Goal: Task Accomplishment & Management: Use online tool/utility

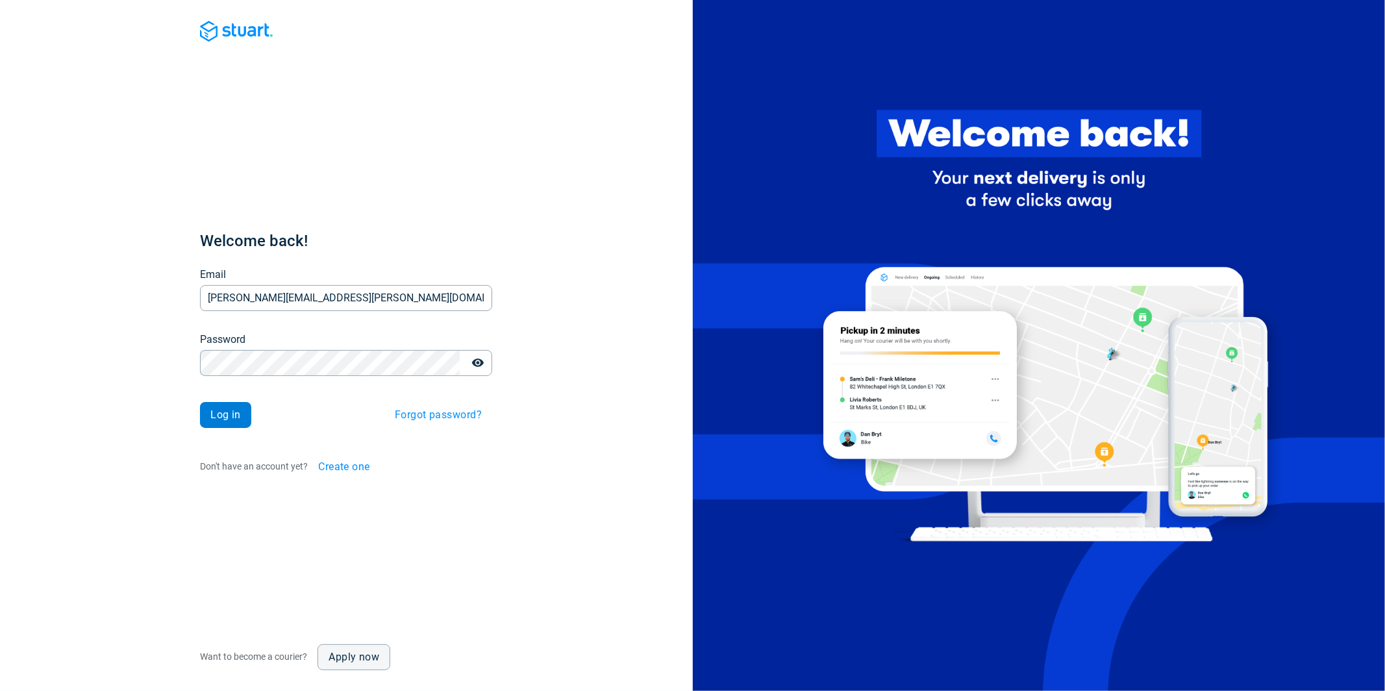
click at [231, 410] on span "Log in" at bounding box center [225, 415] width 31 height 10
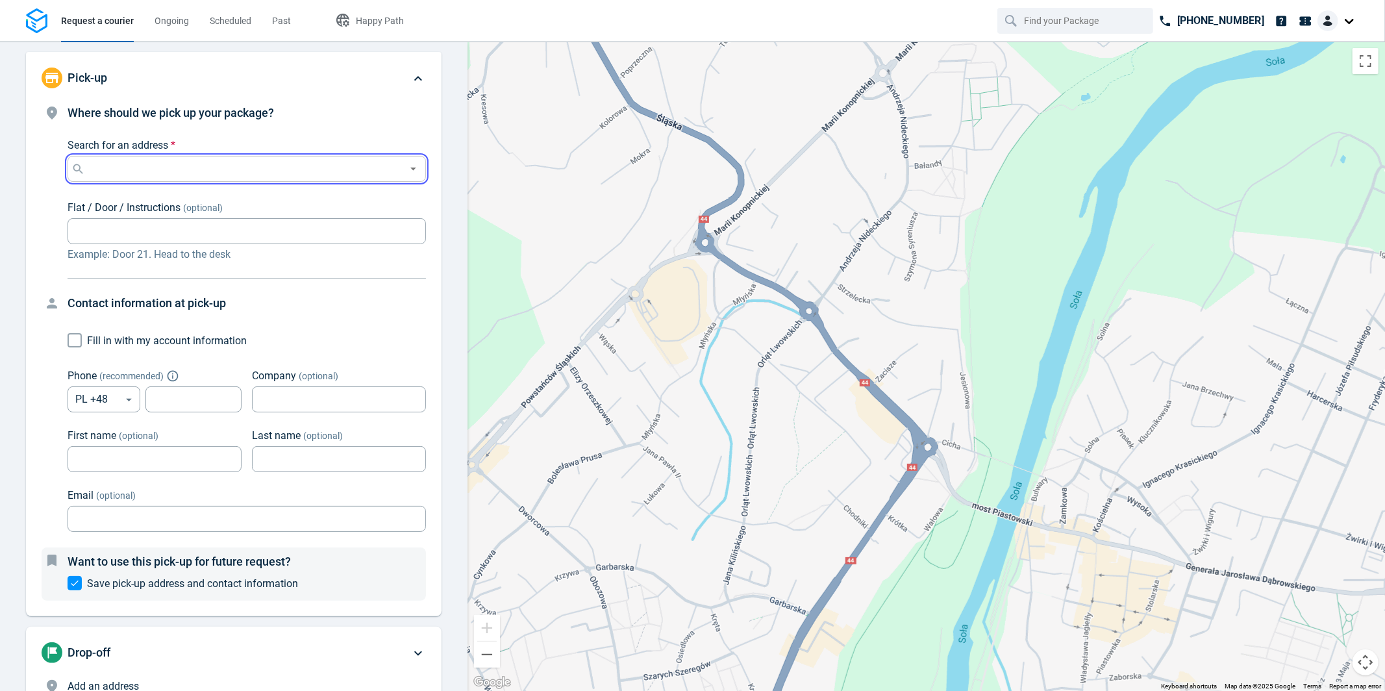
click at [158, 172] on input "Search for an address *" at bounding box center [244, 169] width 313 height 18
click at [158, 192] on p "[STREET_ADDRESS]" at bounding box center [156, 195] width 118 height 9
type input "[STREET_ADDRESS]"
type input "512304859"
type input "[PERSON_NAME][EMAIL_ADDRESS][PERSON_NAME][DOMAIN_NAME]"
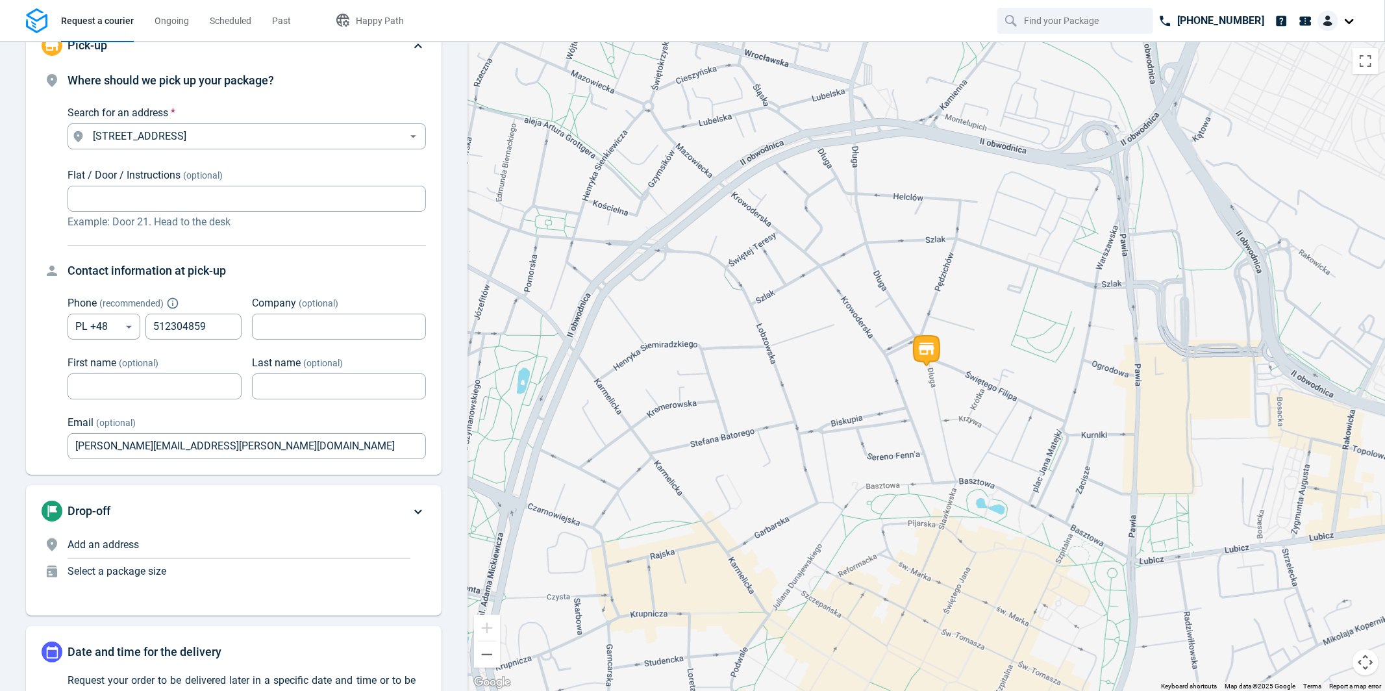
scroll to position [121, 0]
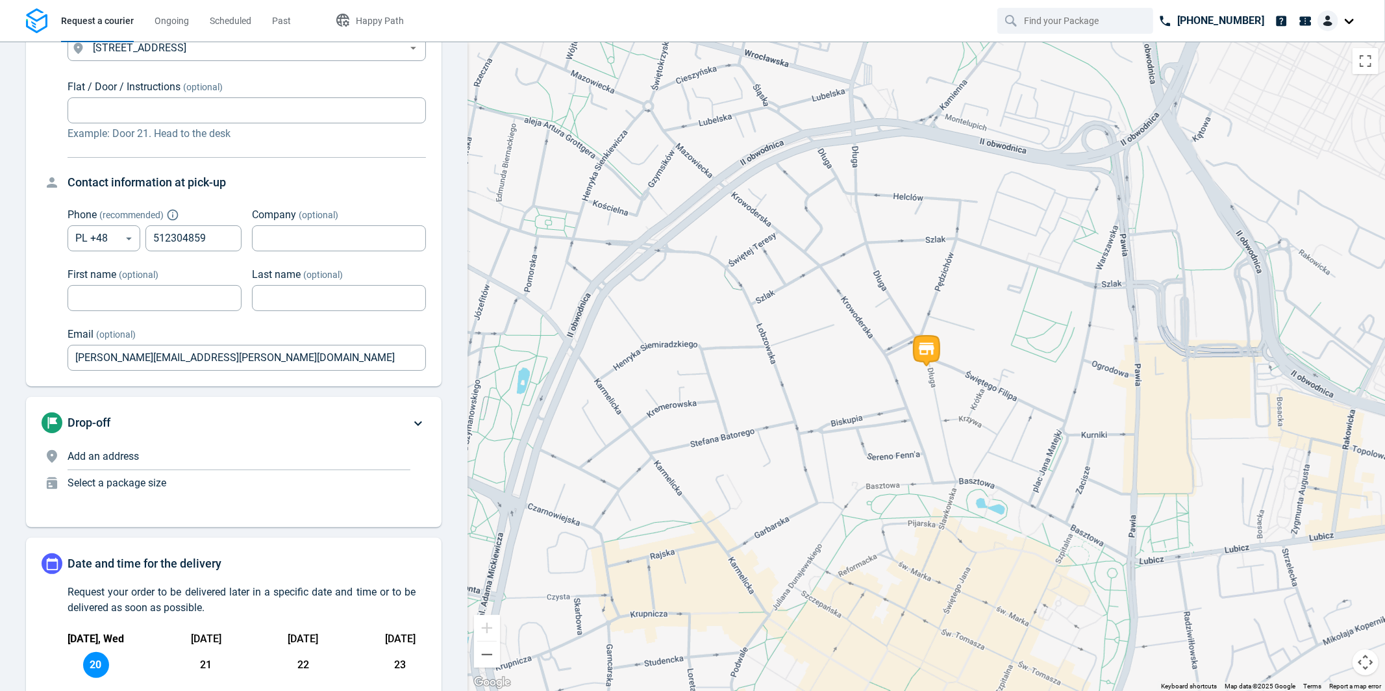
click at [184, 458] on p "Add an address" at bounding box center [239, 457] width 343 height 16
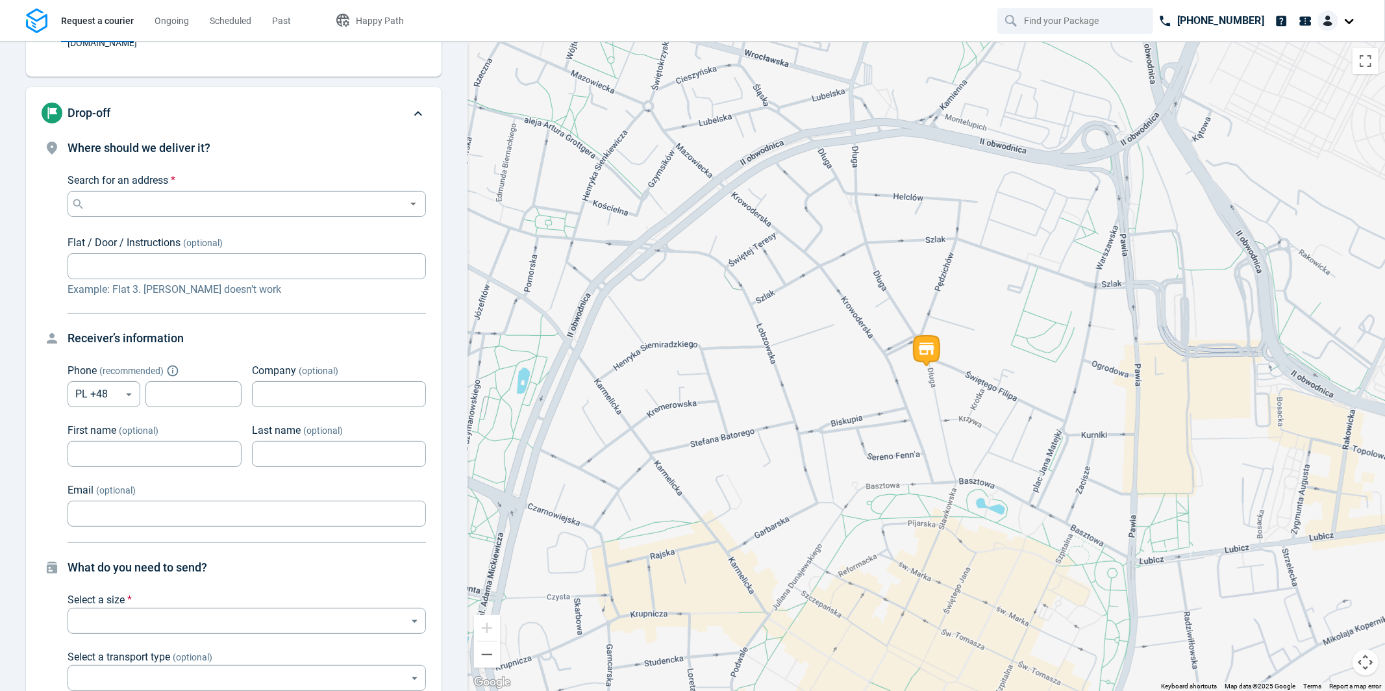
scroll to position [125, 0]
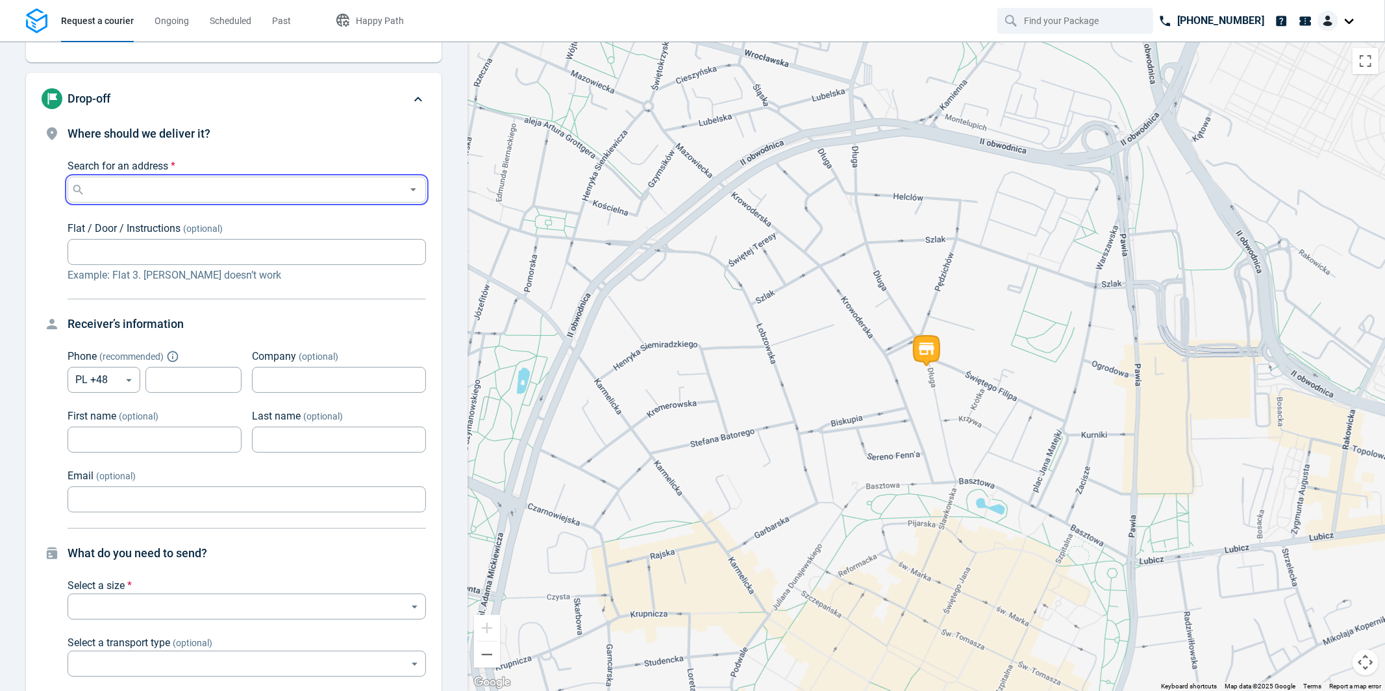
click at [174, 181] on input "Search for an address *" at bounding box center [244, 190] width 313 height 18
click at [182, 213] on p "31-146 [GEOGRAPHIC_DATA]" at bounding box center [156, 211] width 118 height 13
type input "[STREET_ADDRESS]"
type input "512304859"
type input "[PERSON_NAME][EMAIL_ADDRESS][PERSON_NAME][DOMAIN_NAME]"
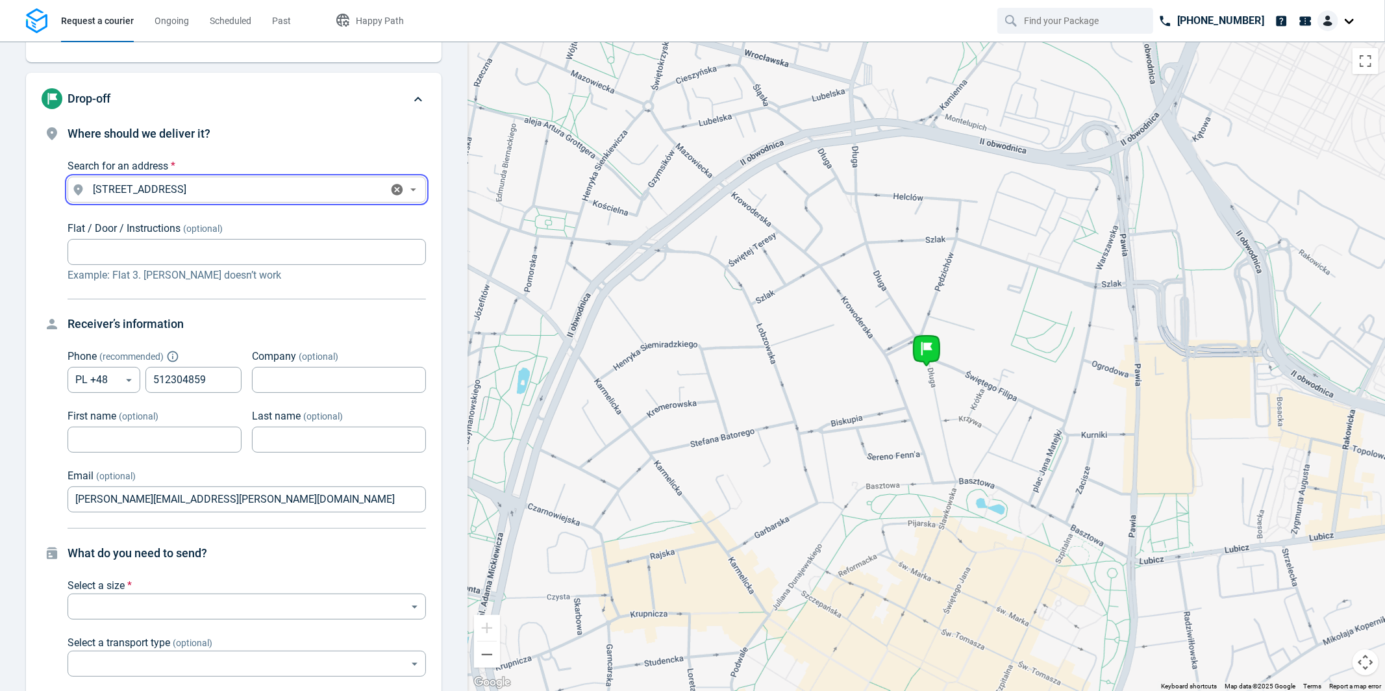
click at [249, 181] on input "[STREET_ADDRESS]" at bounding box center [236, 190] width 296 height 18
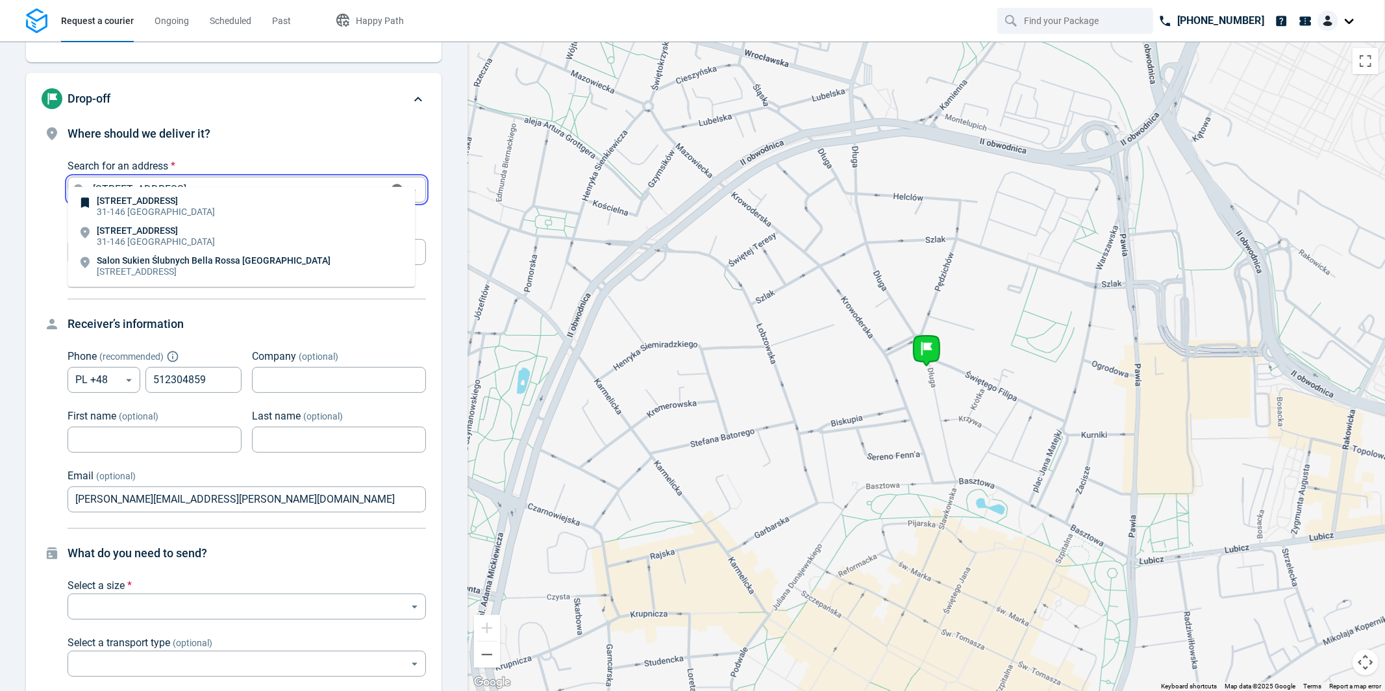
click at [79, 205] on icon at bounding box center [85, 203] width 14 height 14
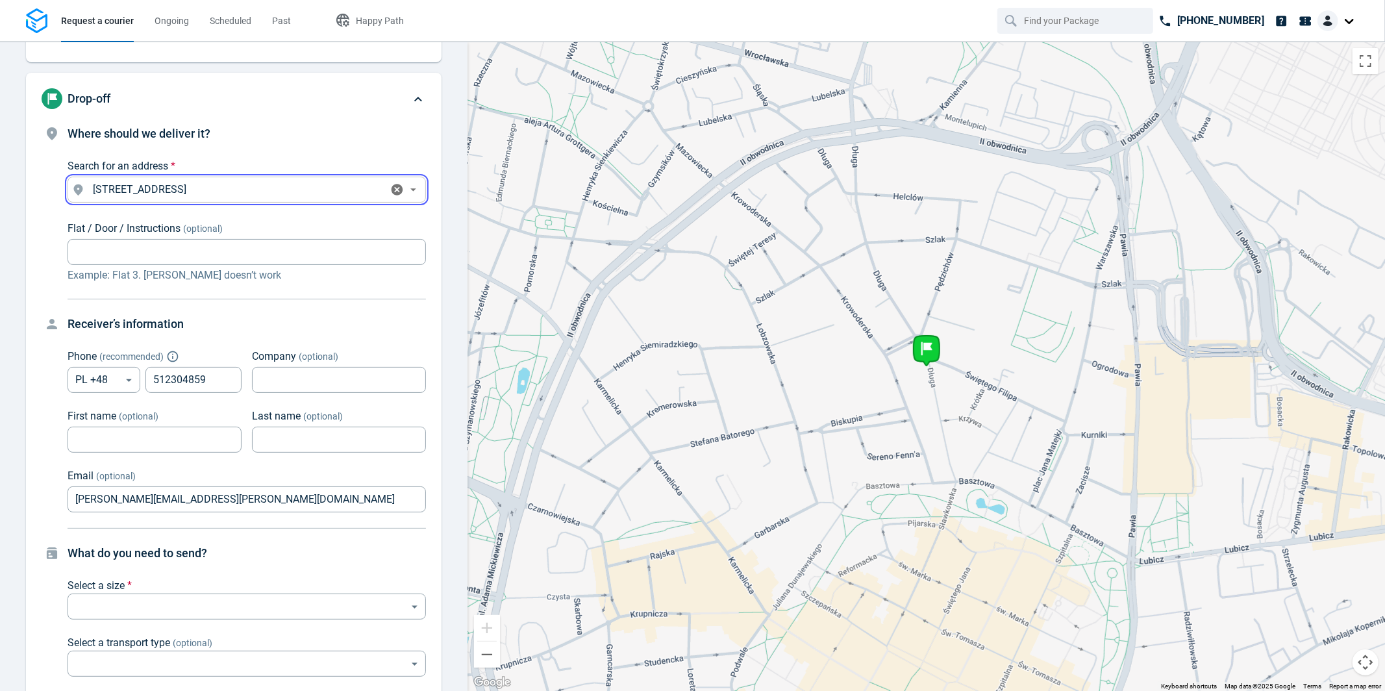
click at [141, 181] on input "[STREET_ADDRESS]" at bounding box center [236, 190] width 296 height 18
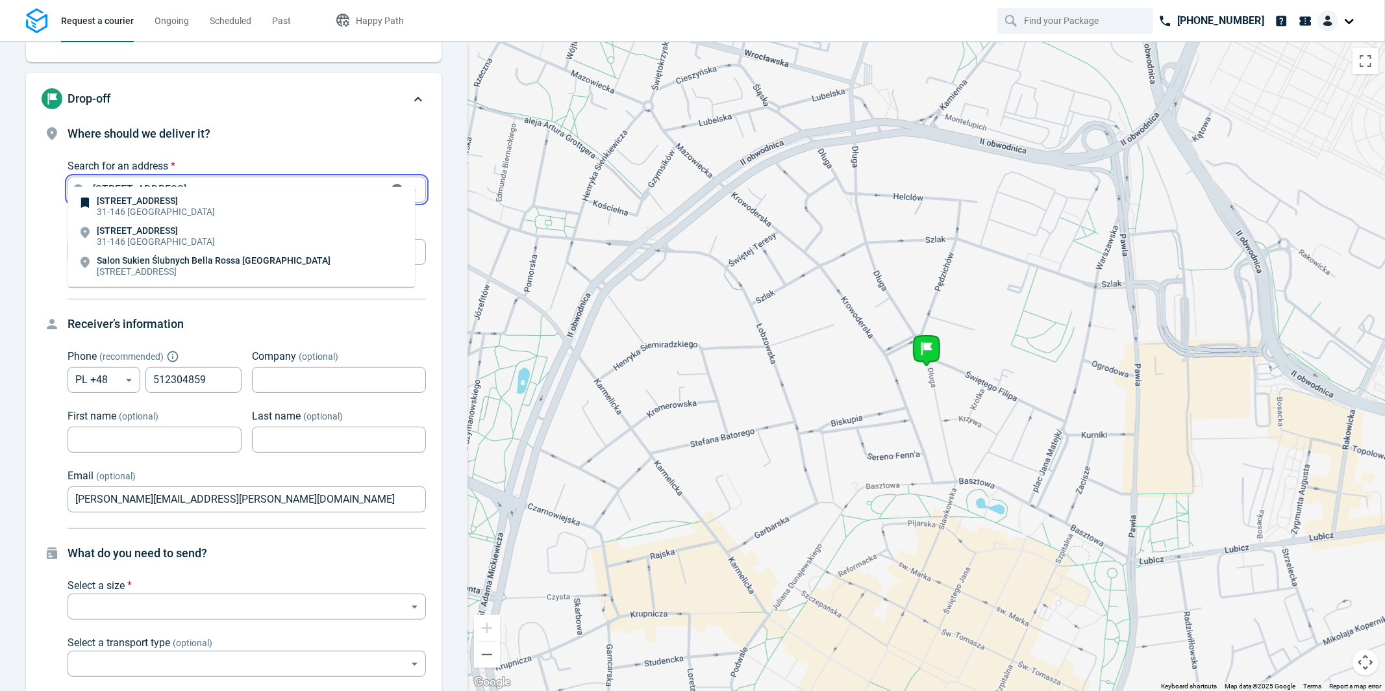
click at [163, 261] on p "Salon Sukien Ślubnych Bella Rossa [GEOGRAPHIC_DATA]" at bounding box center [214, 260] width 234 height 9
type input "[STREET_ADDRESS]"
type input "Salon Sukien Ślubnych Bella Rossa [GEOGRAPHIC_DATA]"
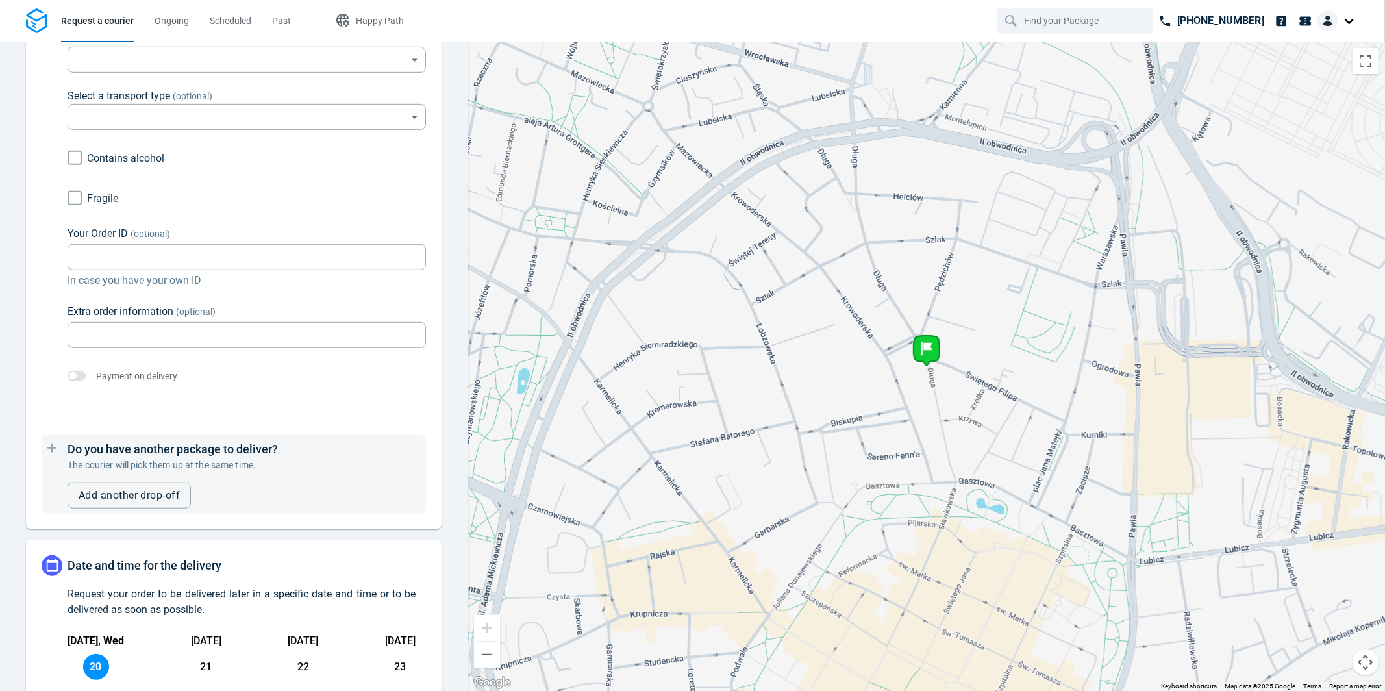
scroll to position [334, 0]
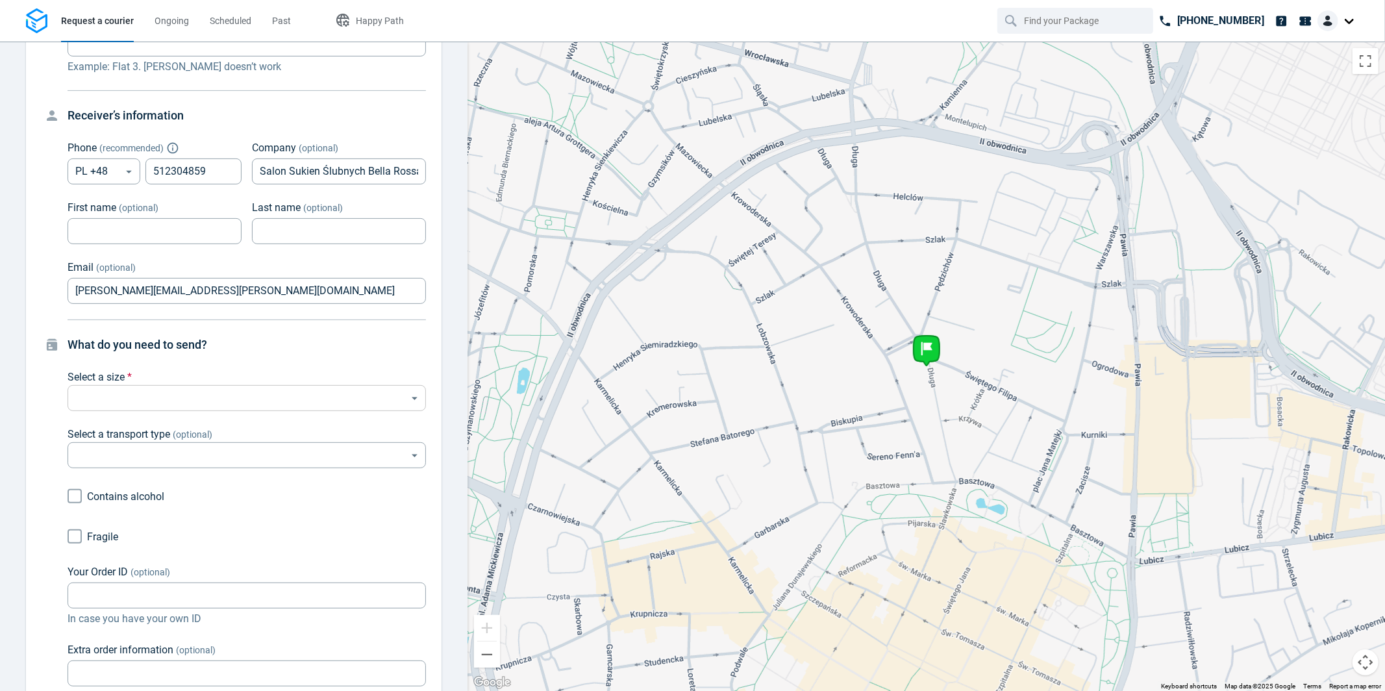
click at [166, 381] on body "Request a courier Ongoing Scheduled Past Happy Path [PHONE_NUMBER] Pick-up [STR…" at bounding box center [692, 345] width 1385 height 691
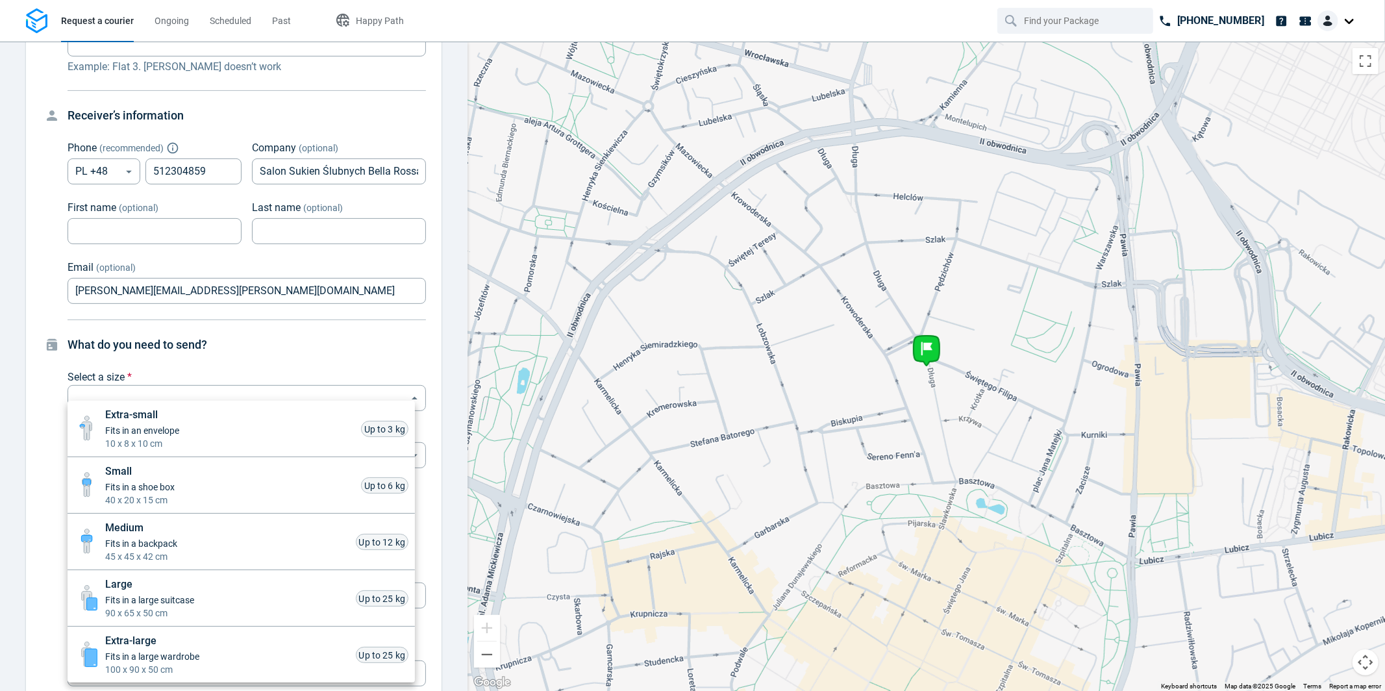
click at [170, 472] on span "Small" at bounding box center [139, 472] width 69 height 16
type input "small"
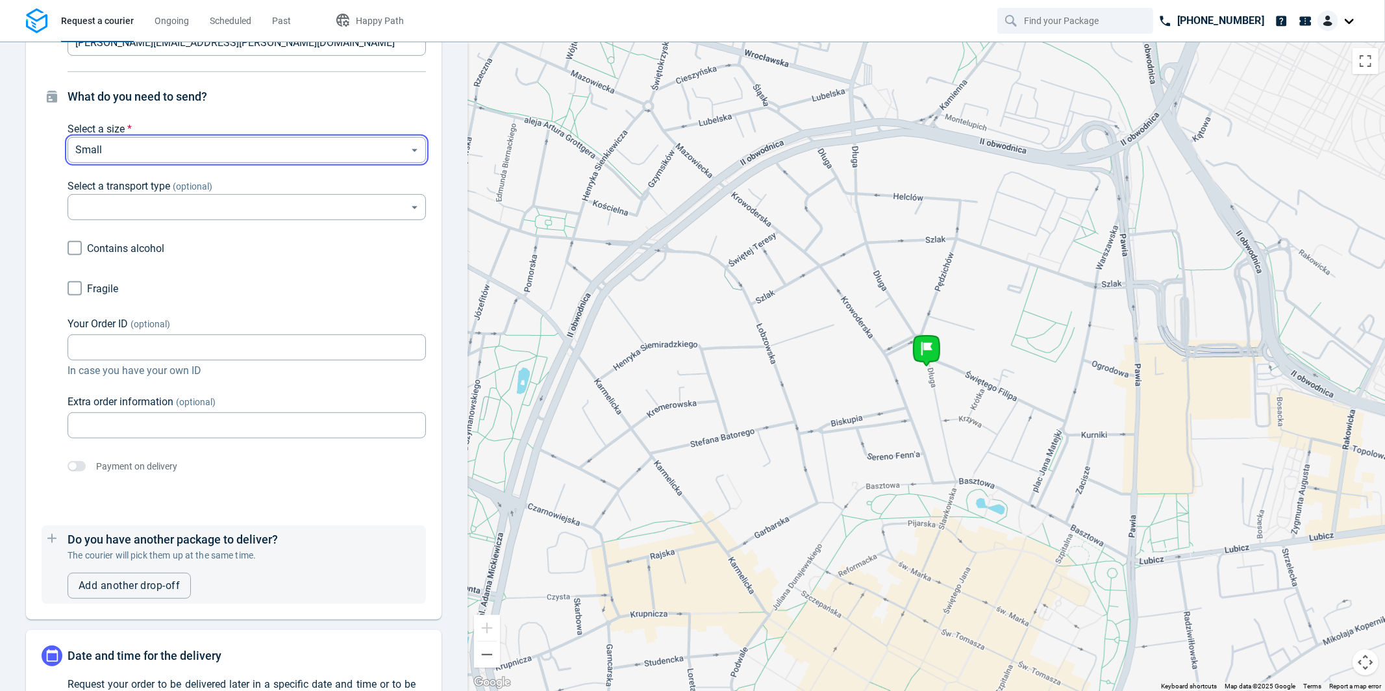
scroll to position [829, 0]
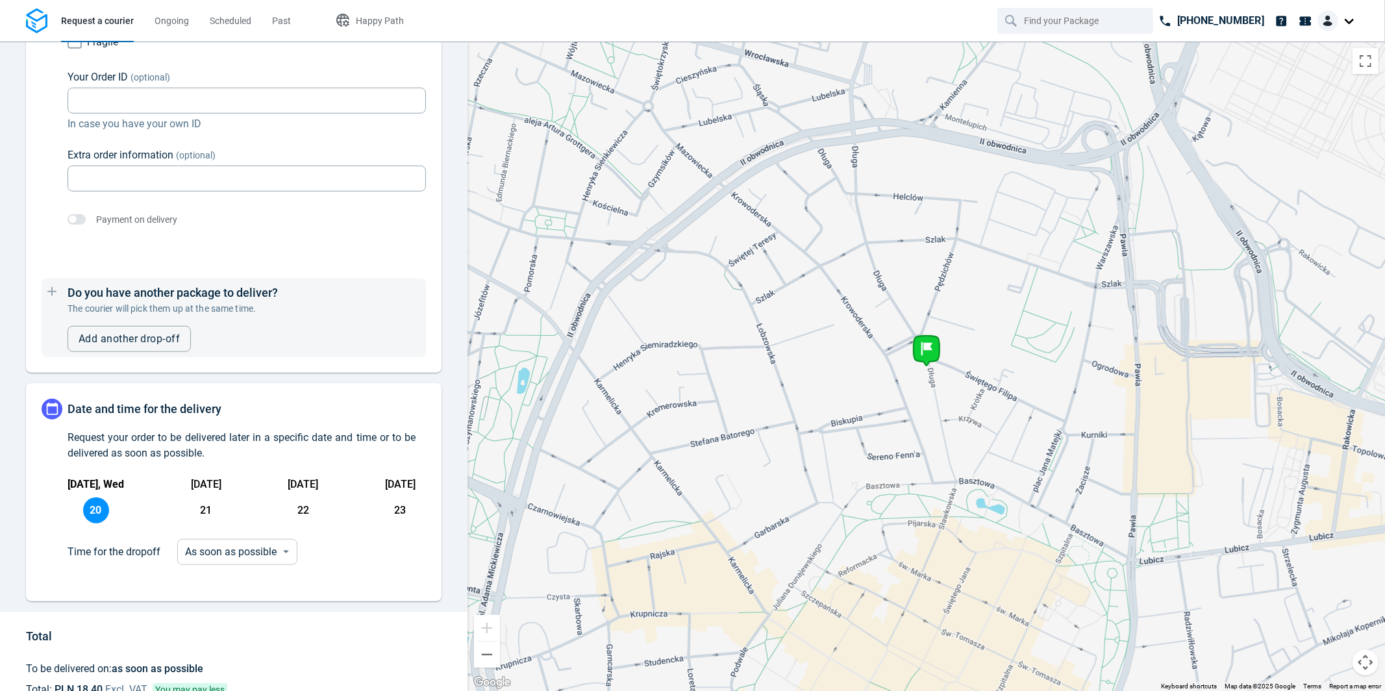
click at [227, 539] on body "Request a courier Ongoing Scheduled Past Happy Path [PHONE_NUMBER] Pick-up [STR…" at bounding box center [692, 345] width 1385 height 691
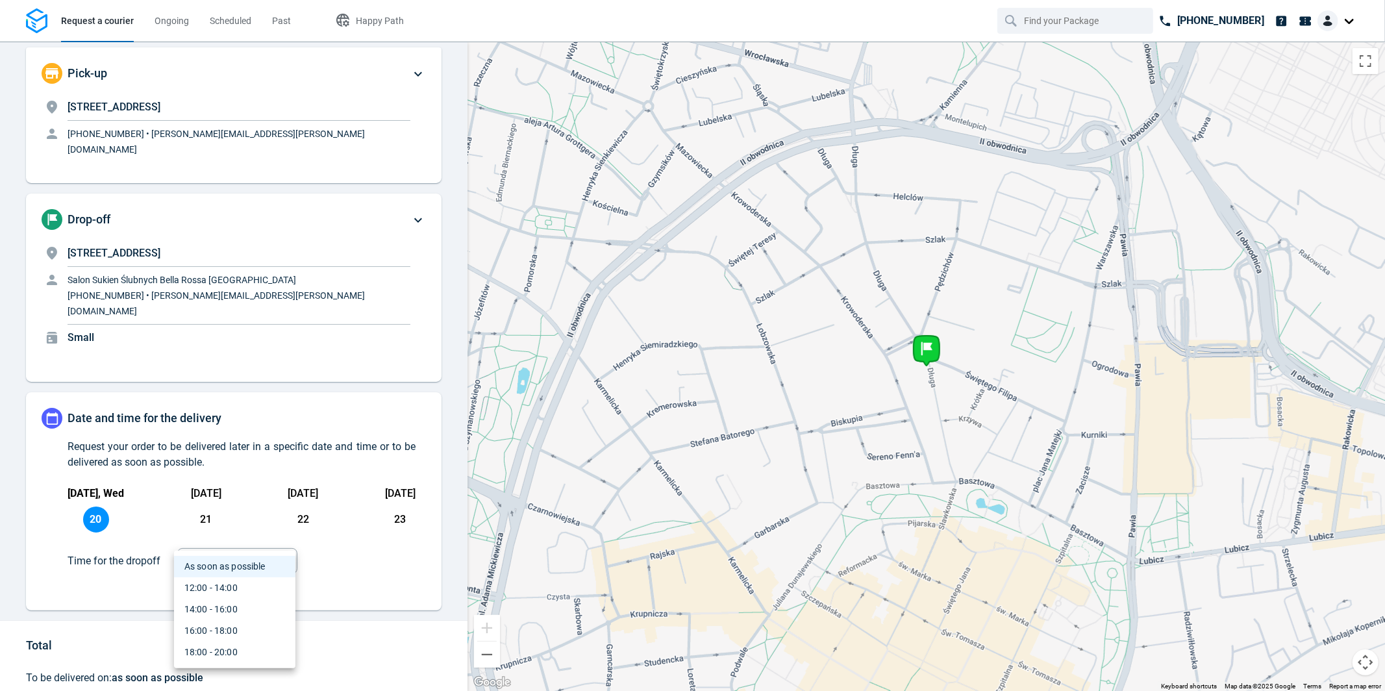
scroll to position [0, 0]
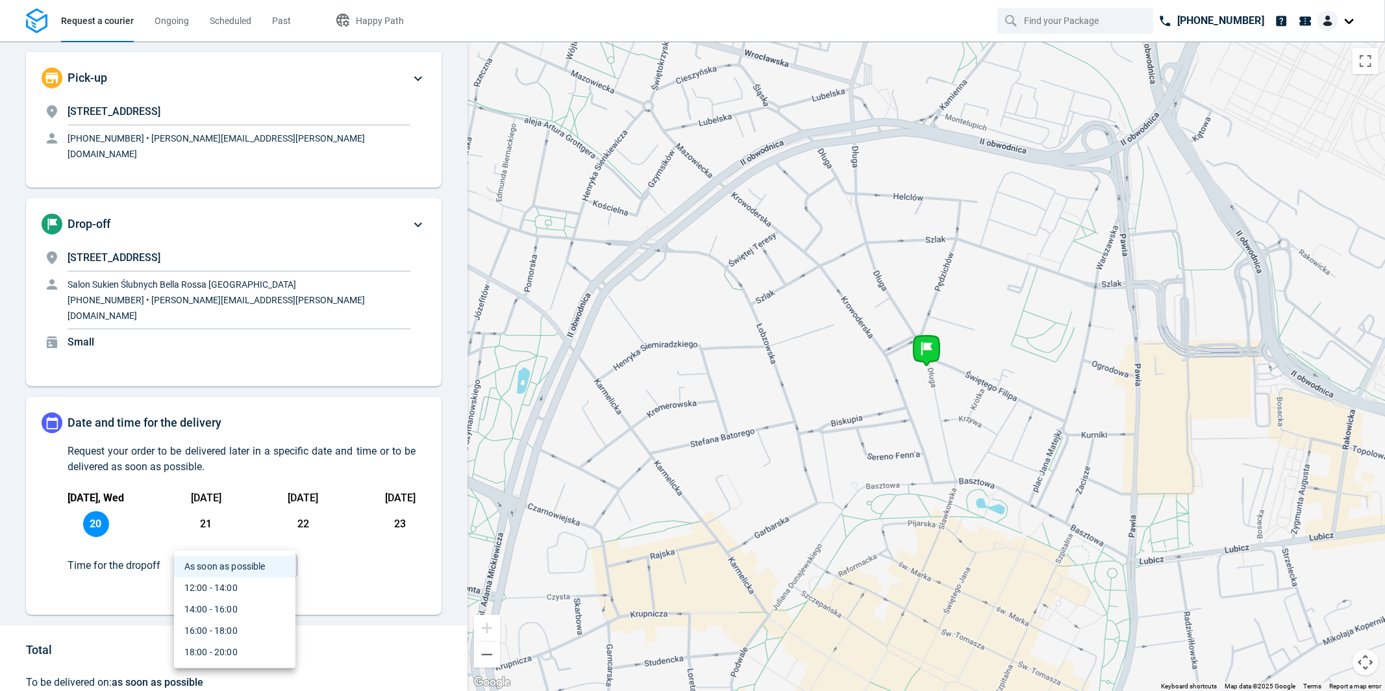
click at [241, 591] on li "12:00 - 14:00" at bounding box center [234, 587] width 121 height 21
type input "10:00:00-12:00:00-170"
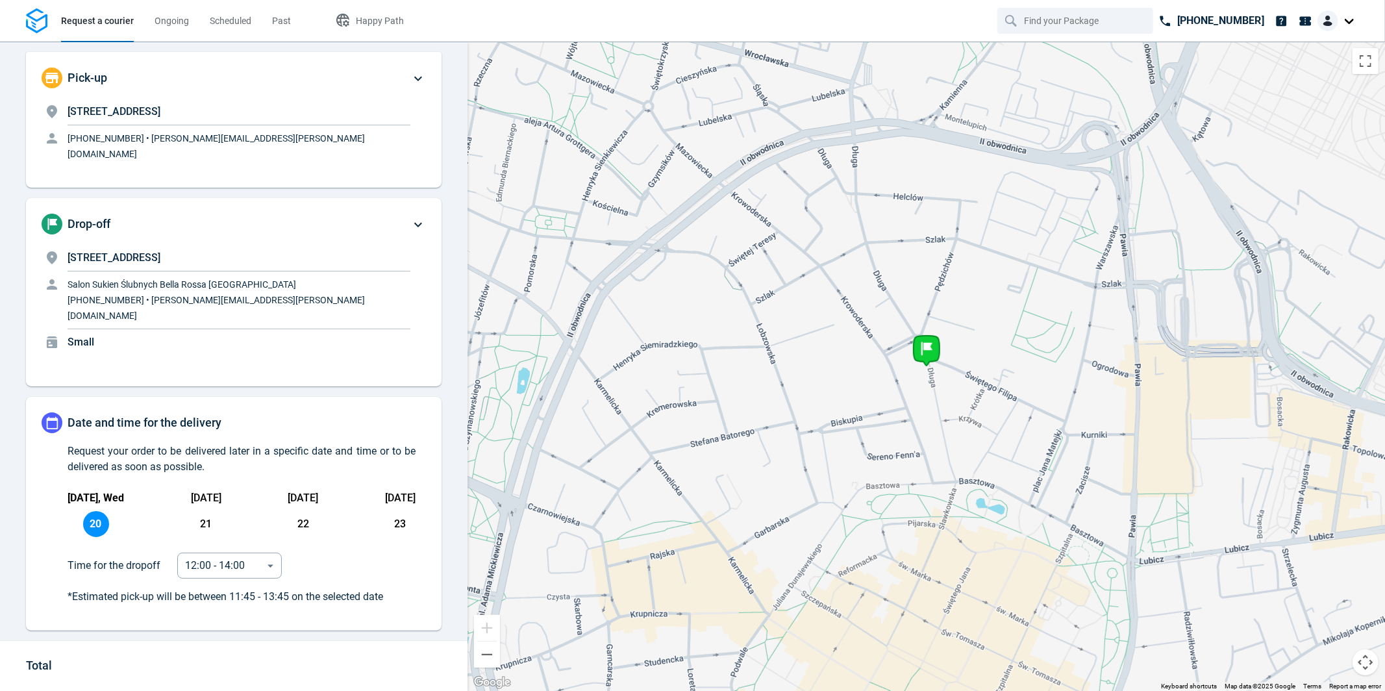
click at [410, 217] on icon at bounding box center [418, 225] width 16 height 16
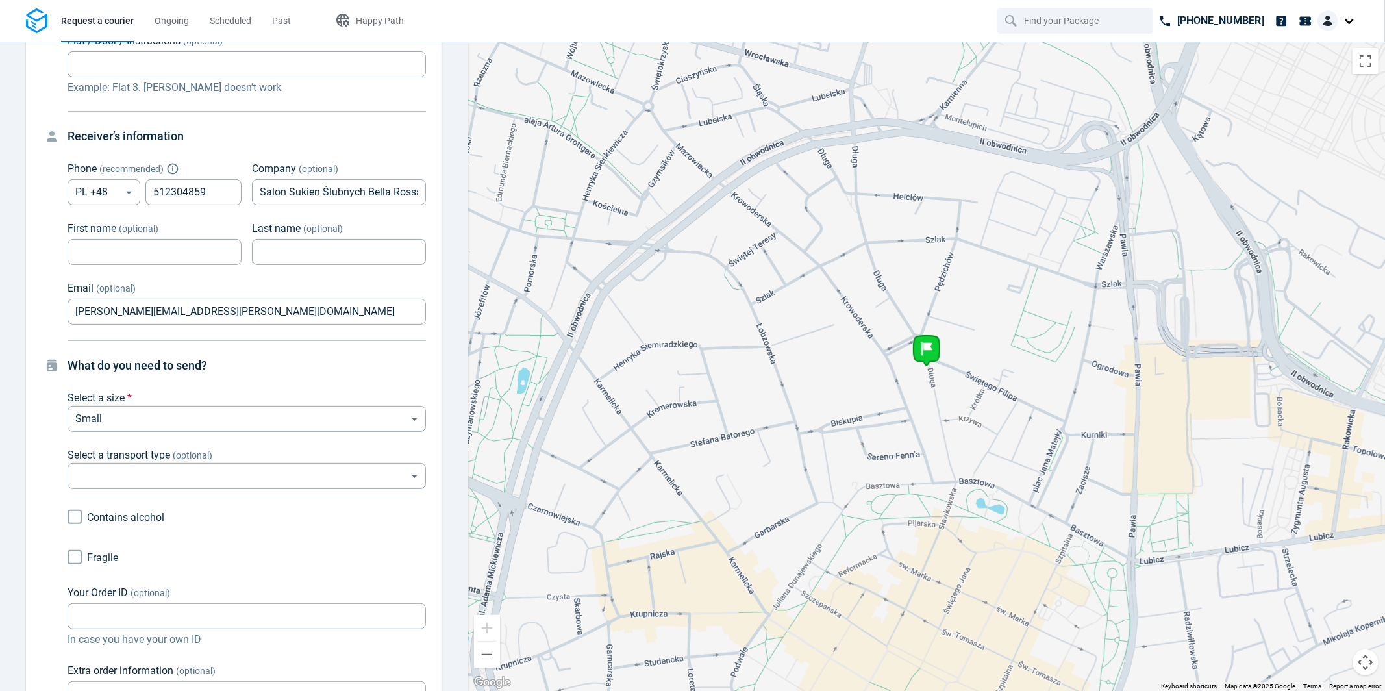
scroll to position [444, 0]
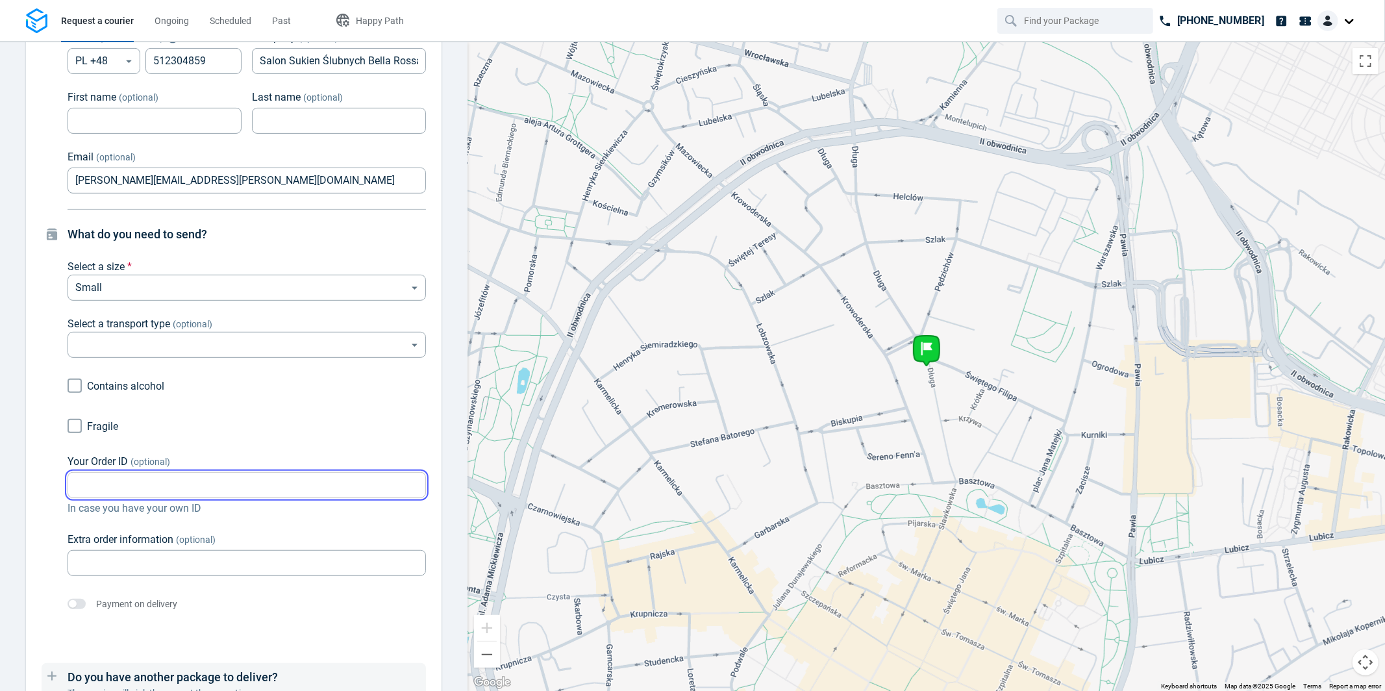
click at [160, 473] on input "Your Order ID (optional)" at bounding box center [247, 485] width 359 height 25
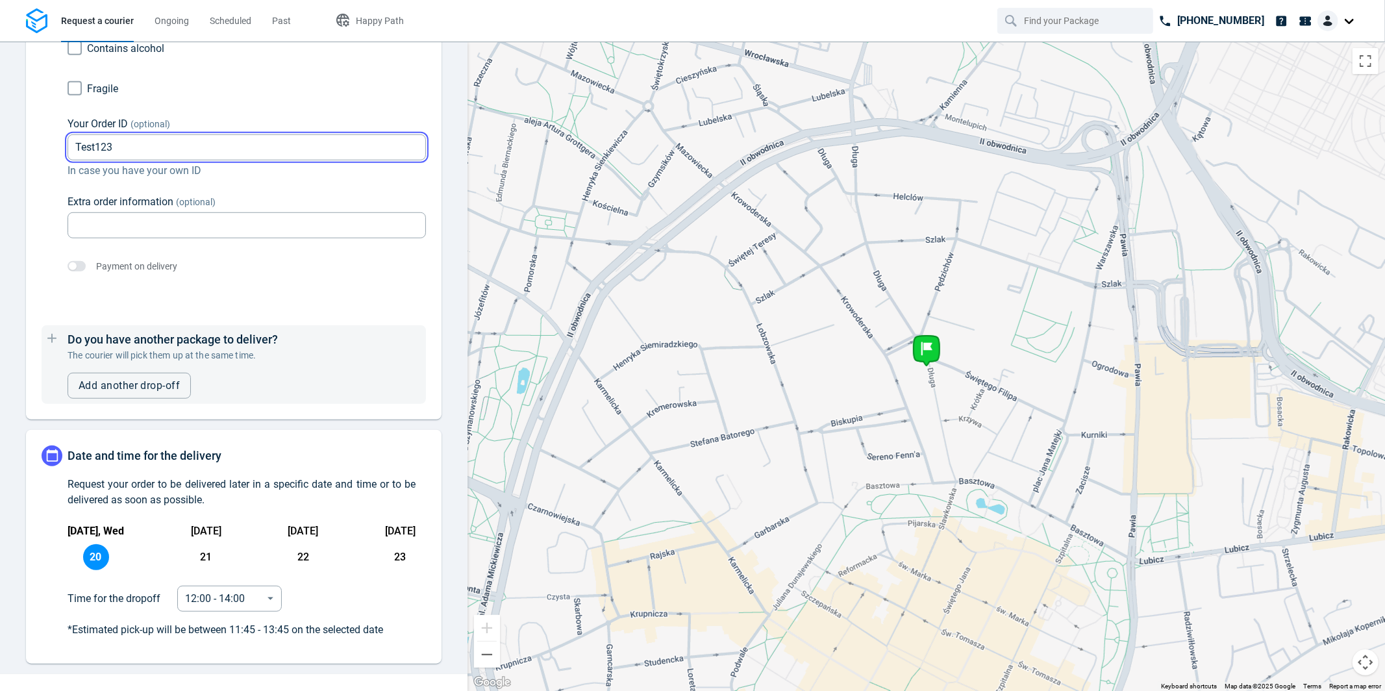
scroll to position [901, 0]
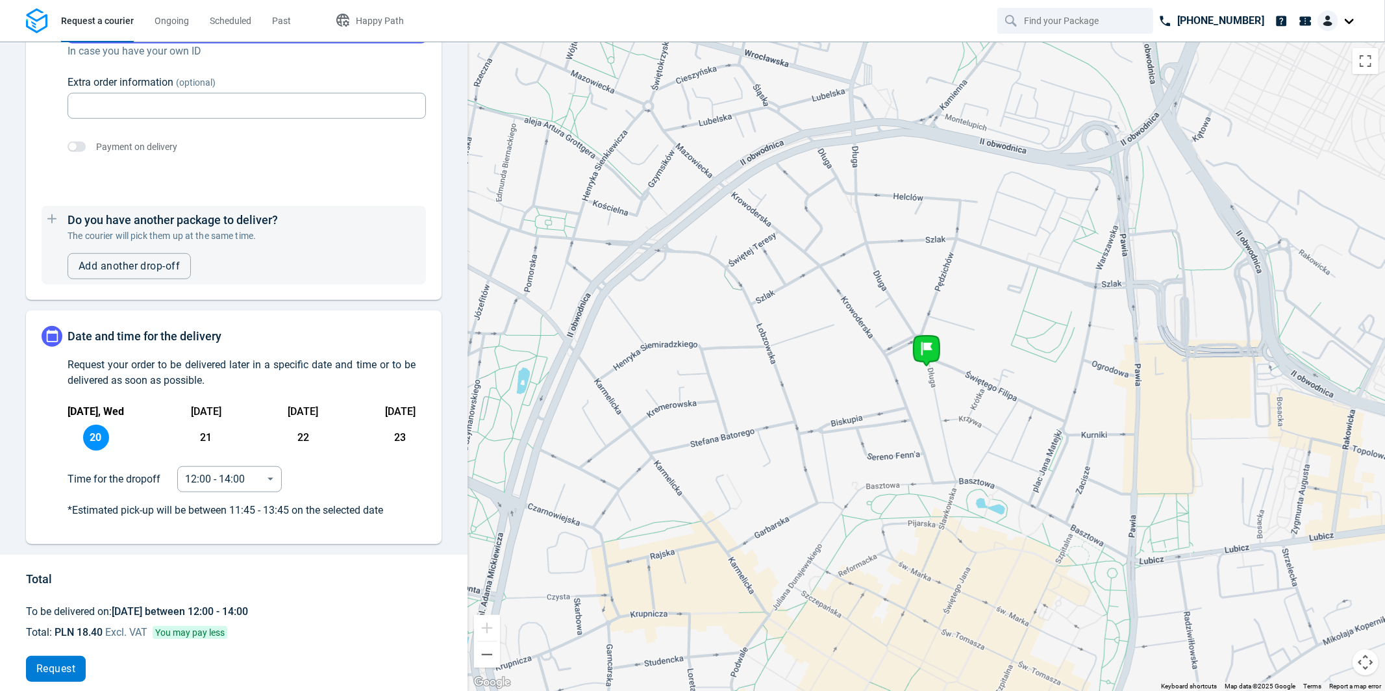
type input "Test123"
click at [52, 664] on span "Request" at bounding box center [55, 669] width 39 height 10
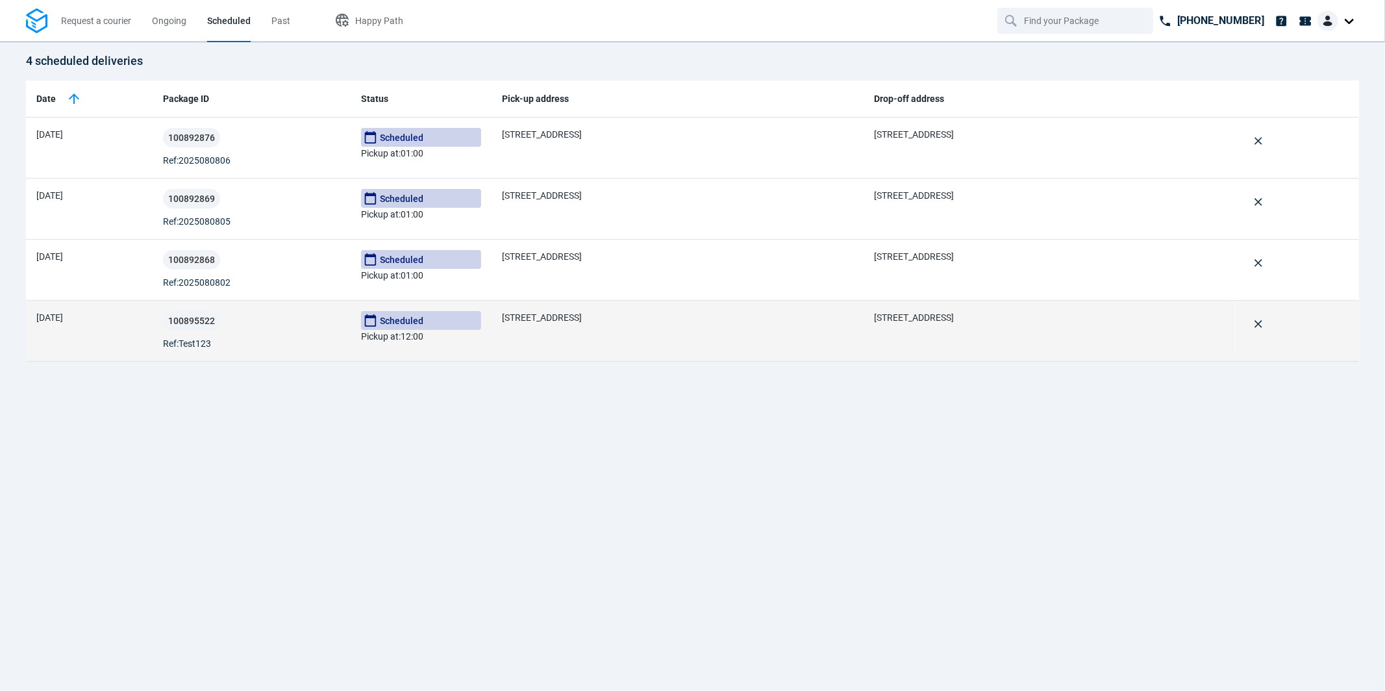
click at [621, 329] on td "[STREET_ADDRESS]" at bounding box center [677, 331] width 371 height 61
